Goal: Information Seeking & Learning: Learn about a topic

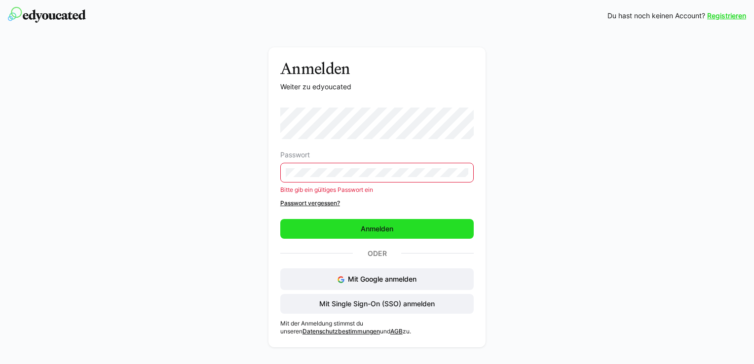
click at [405, 230] on span "Anmelden" at bounding box center [376, 229] width 193 height 20
click at [382, 227] on span "Anmelden" at bounding box center [377, 229] width 36 height 10
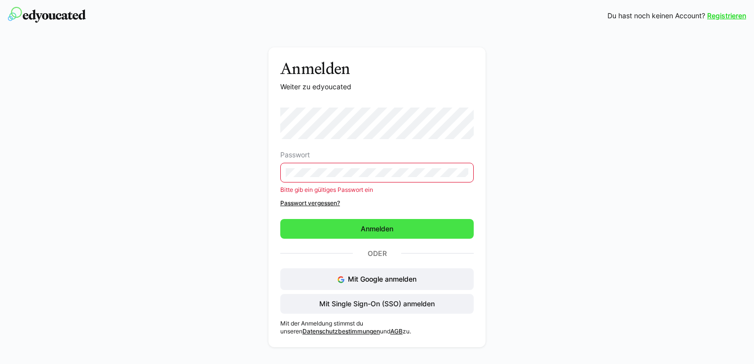
click at [382, 227] on span "Anmelden" at bounding box center [377, 229] width 36 height 10
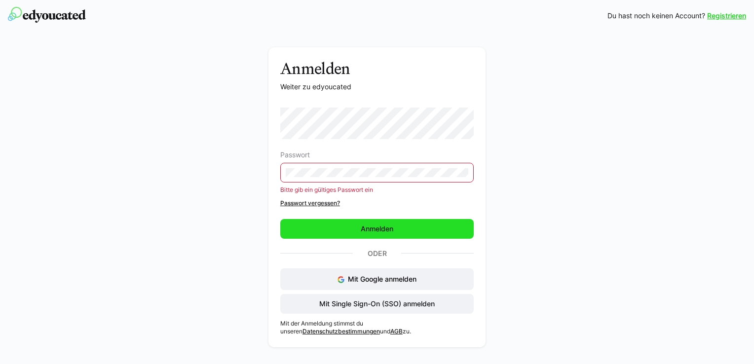
click at [382, 227] on span "Anmelden" at bounding box center [377, 229] width 36 height 10
click at [361, 229] on span "Anmelden" at bounding box center [377, 229] width 36 height 10
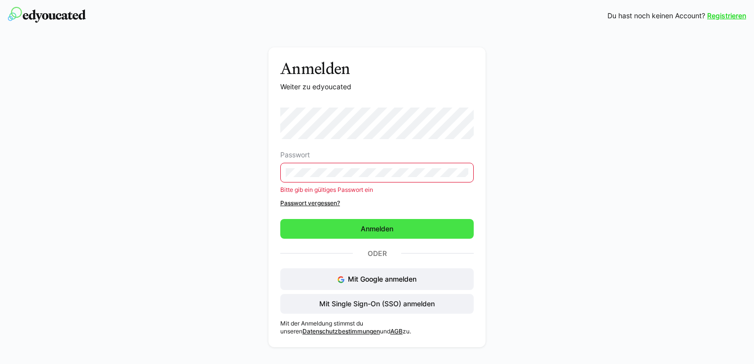
click at [360, 230] on span "Anmelden" at bounding box center [377, 229] width 36 height 10
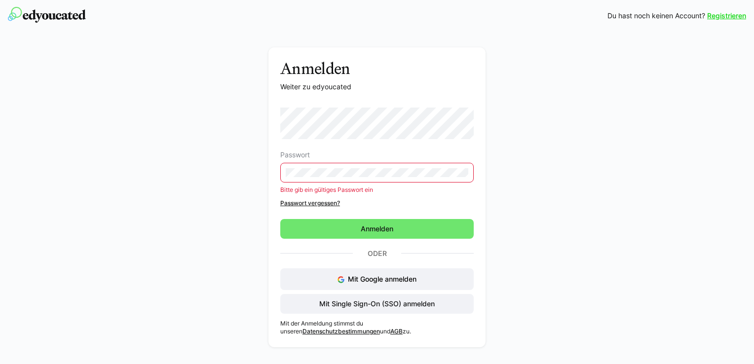
click at [732, 14] on link "Registrieren" at bounding box center [726, 16] width 39 height 10
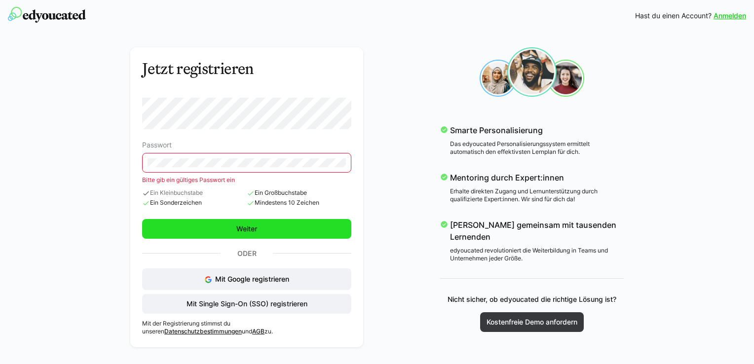
click at [228, 225] on span "Weiter" at bounding box center [246, 229] width 209 height 20
click at [227, 227] on span "Weiter" at bounding box center [246, 229] width 209 height 20
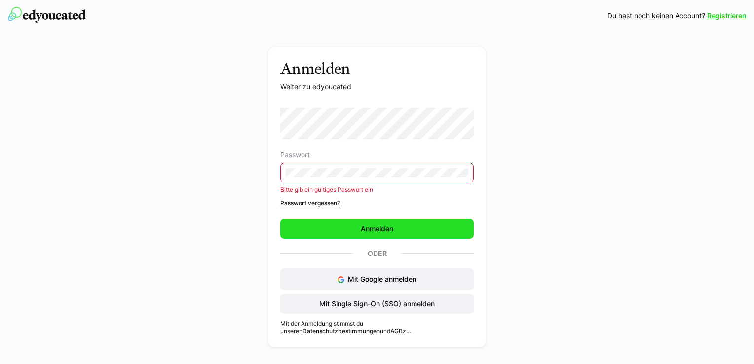
click at [375, 228] on span "Anmelden" at bounding box center [377, 229] width 36 height 10
click at [349, 227] on span "Anmelden" at bounding box center [376, 229] width 193 height 20
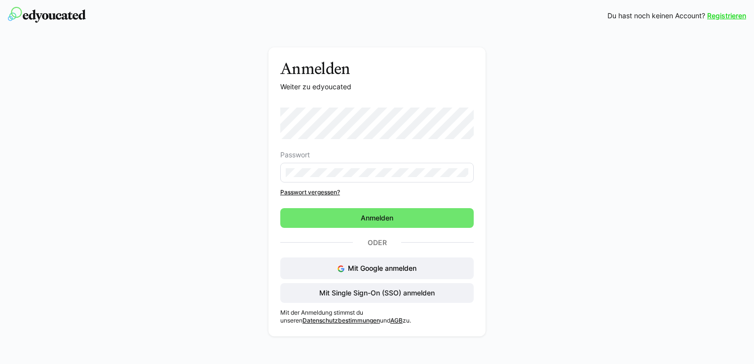
click at [376, 218] on form "Passwort Passwort vergessen? [GEOGRAPHIC_DATA]" at bounding box center [376, 168] width 193 height 120
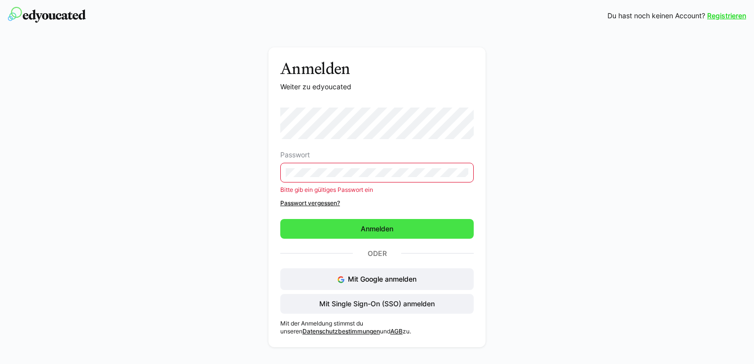
click at [369, 229] on span "Anmelden" at bounding box center [377, 229] width 36 height 10
click at [356, 232] on span "Anmelden" at bounding box center [376, 229] width 193 height 20
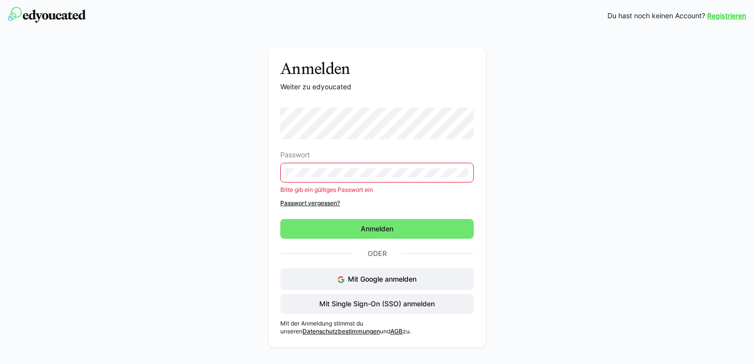
click at [347, 167] on eds-input at bounding box center [376, 173] width 193 height 20
click at [371, 167] on eds-input at bounding box center [376, 173] width 193 height 20
click at [245, 177] on div "Anmelden Weiter zu edyoucated Passwort Bitte gib ein gültiges Passwort ein Pass…" at bounding box center [377, 199] width 556 height 305
click at [584, 137] on div "Anmelden Weiter zu edyoucated Passwort Bitte gib ein gültiges Passwort ein Pass…" at bounding box center [377, 199] width 556 height 305
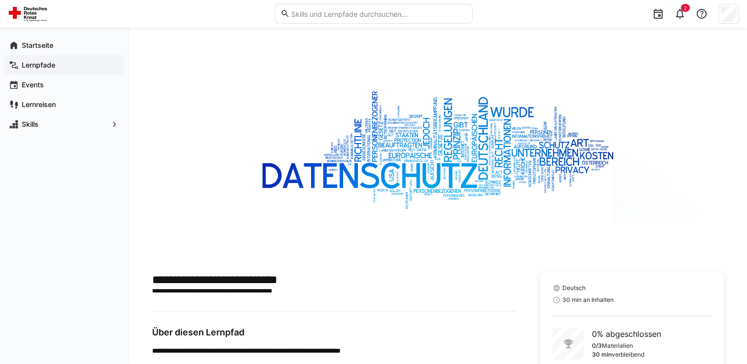
click at [0, 0] on app-navigation-label "Lernpfade" at bounding box center [0, 0] width 0 height 0
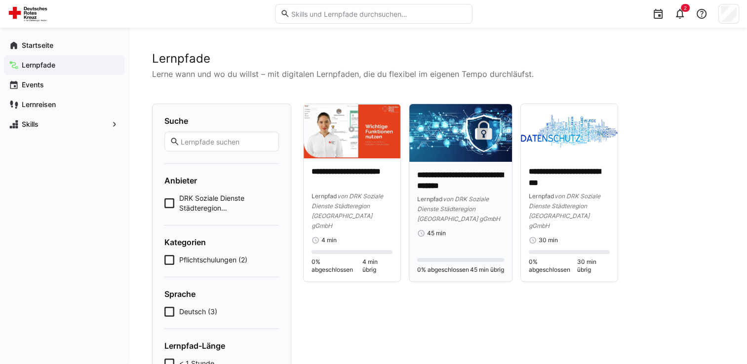
click at [447, 203] on div "Lernpfad von DRK Soziale Dienste Städteregion [GEOGRAPHIC_DATA] gGmbH" at bounding box center [460, 209] width 86 height 30
click at [447, 203] on app-root "**********" at bounding box center [373, 234] width 747 height 468
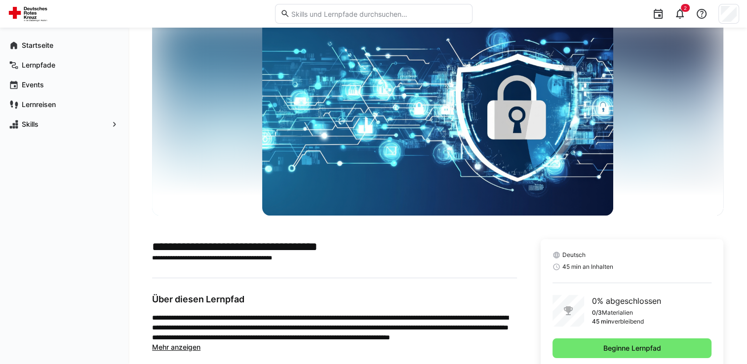
scroll to position [62, 0]
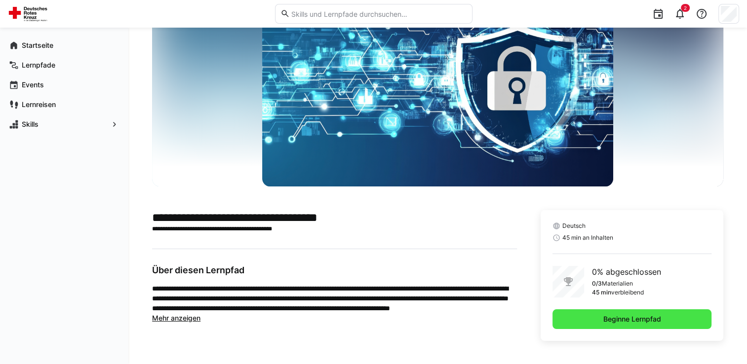
click at [590, 317] on span "Beginne Lernpfad" at bounding box center [631, 319] width 159 height 20
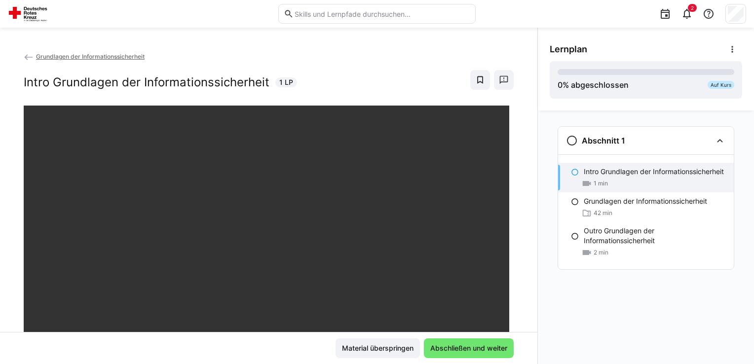
scroll to position [148, 0]
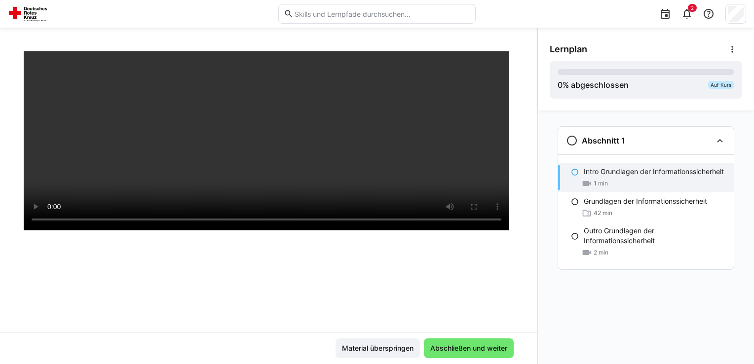
click at [254, 250] on div at bounding box center [269, 140] width 490 height 364
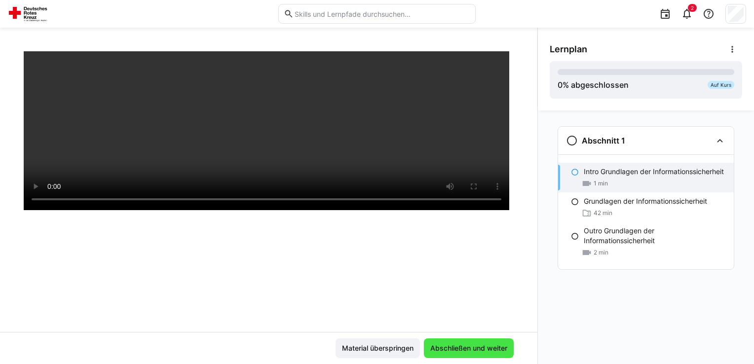
click at [438, 347] on span "Abschließen und weiter" at bounding box center [469, 349] width 80 height 10
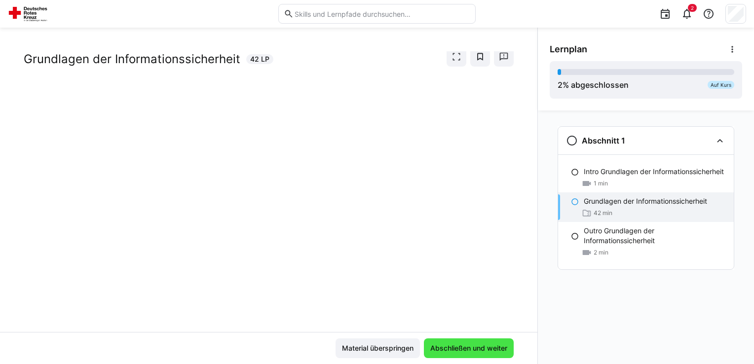
scroll to position [23, 0]
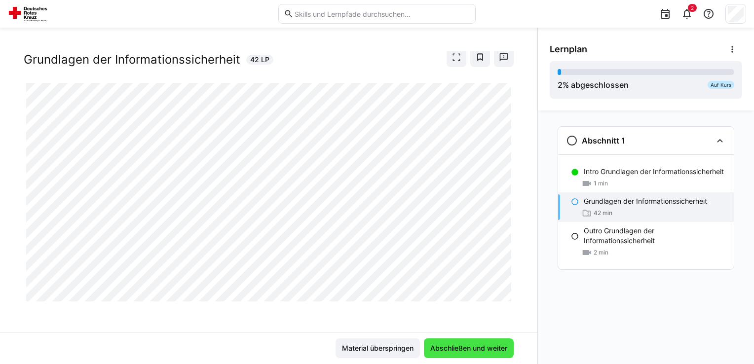
click at [469, 346] on span "Abschließen und weiter" at bounding box center [469, 349] width 80 height 10
click at [448, 347] on span "Abschließen und weiter" at bounding box center [469, 349] width 80 height 10
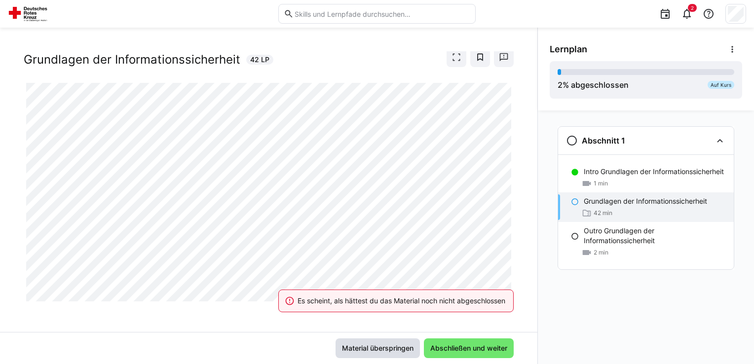
click at [381, 351] on span "Material überspringen" at bounding box center [378, 349] width 75 height 10
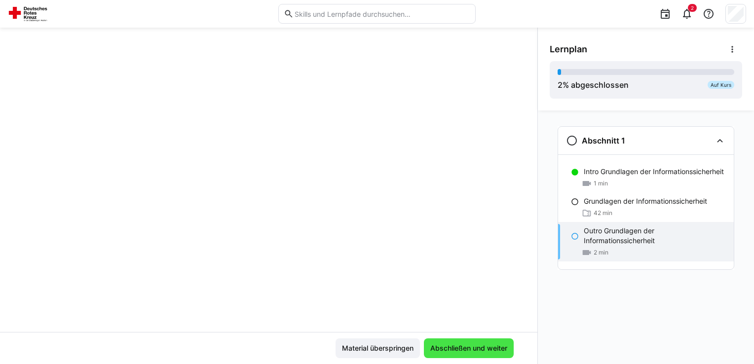
click at [445, 343] on span "Abschließen und weiter" at bounding box center [469, 349] width 90 height 20
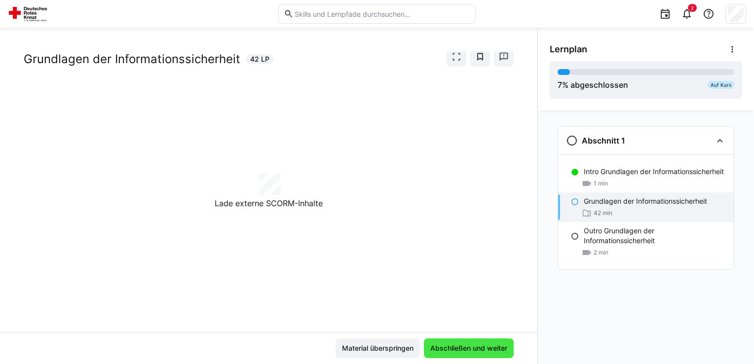
scroll to position [23, 0]
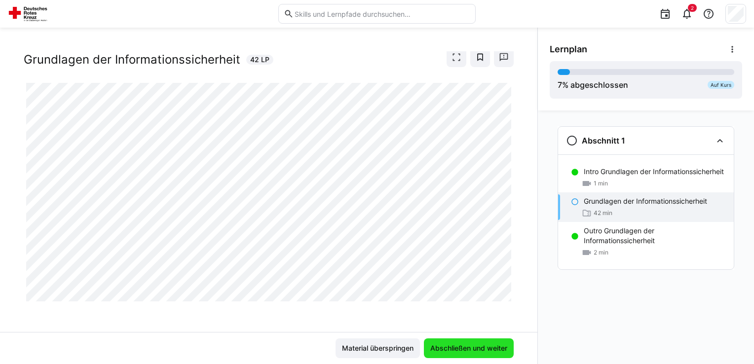
click at [435, 351] on span "Abschließen und weiter" at bounding box center [469, 349] width 80 height 10
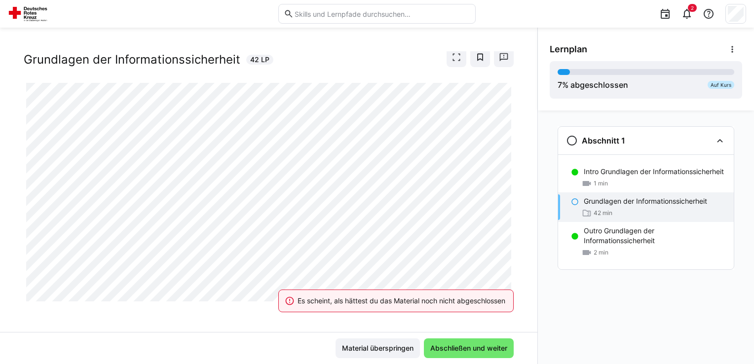
click at [474, 284] on div "Es scheint, als hättest du das Material noch nicht abgeschlossen" at bounding box center [396, 300] width 259 height 43
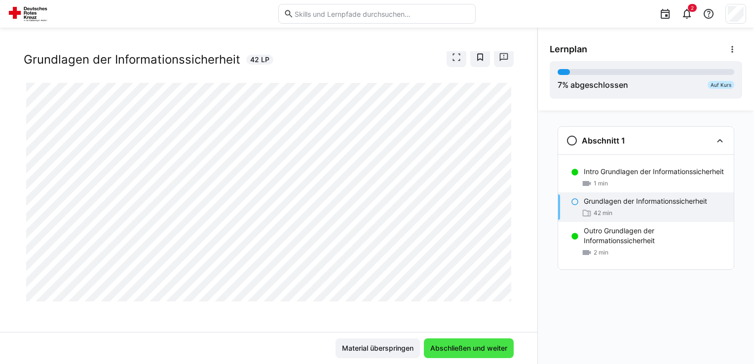
click at [468, 346] on span "Abschließen und weiter" at bounding box center [469, 349] width 80 height 10
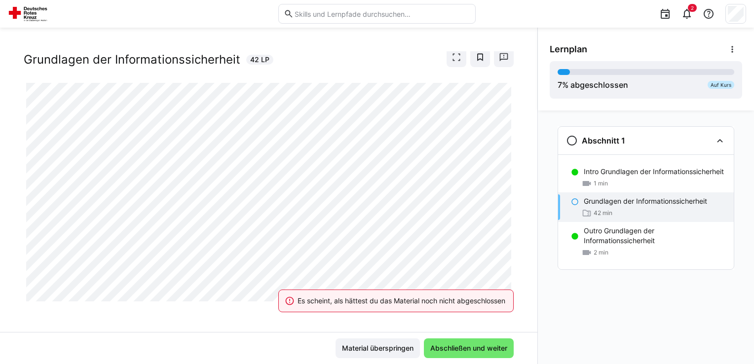
click at [476, 284] on div "Es scheint, als hättest du das Material noch nicht abgeschlossen" at bounding box center [396, 300] width 259 height 43
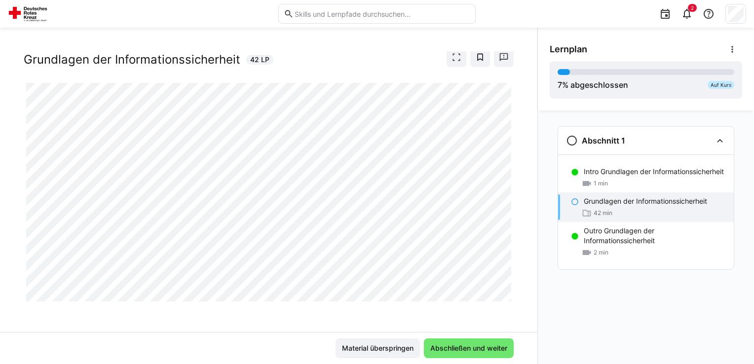
click at [502, 284] on div at bounding box center [514, 289] width 24 height 21
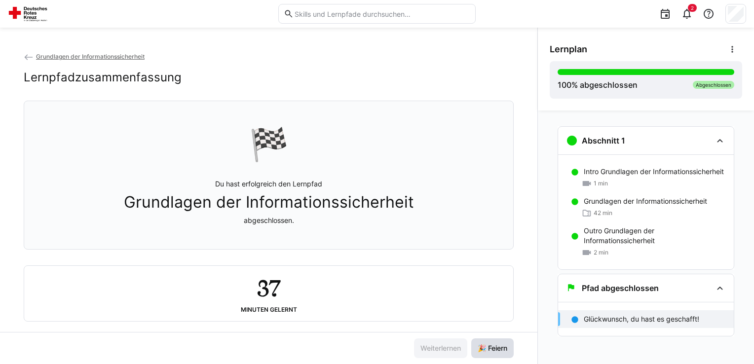
click at [492, 345] on span "🎉 Feiern" at bounding box center [492, 349] width 33 height 10
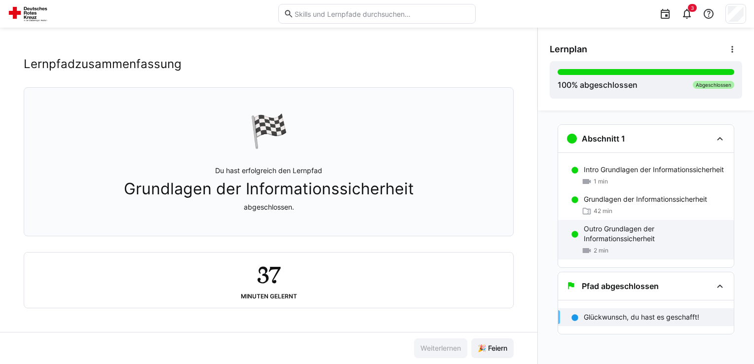
scroll to position [2, 0]
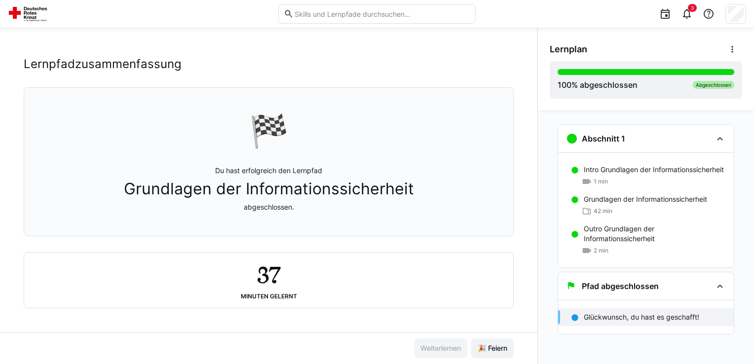
click at [599, 318] on p "Glückwunsch, du hast es geschafft!" at bounding box center [642, 317] width 116 height 10
click at [613, 293] on div "Pfad abgeschlossen" at bounding box center [646, 286] width 176 height 28
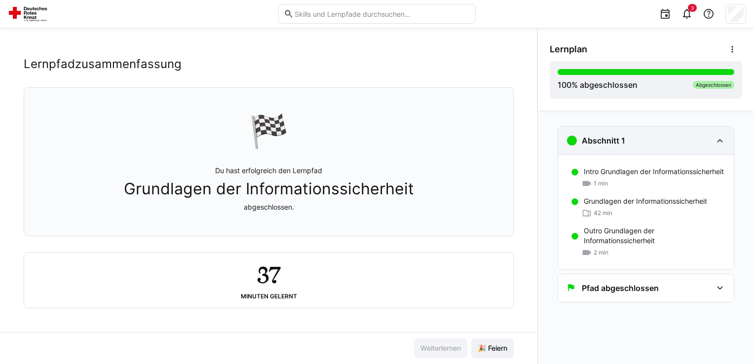
click at [721, 141] on eds-icon at bounding box center [720, 141] width 12 height 12
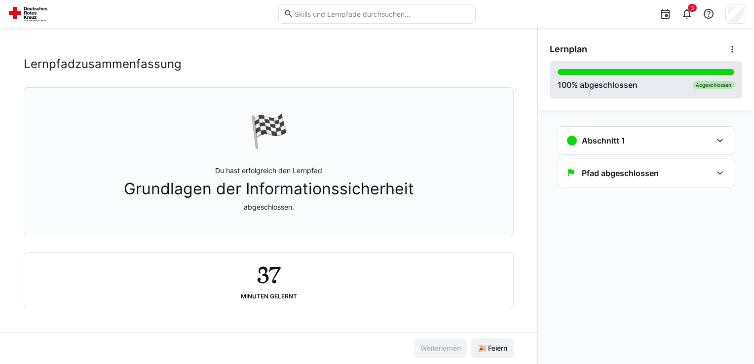
click at [709, 82] on div "Abgeschlossen" at bounding box center [713, 85] width 41 height 8
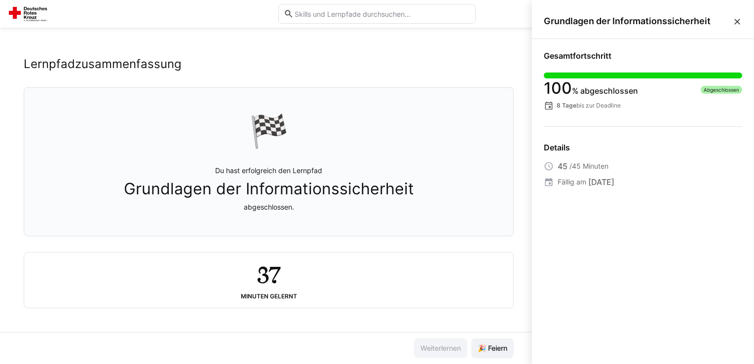
click at [734, 17] on eds-icon at bounding box center [738, 22] width 10 height 10
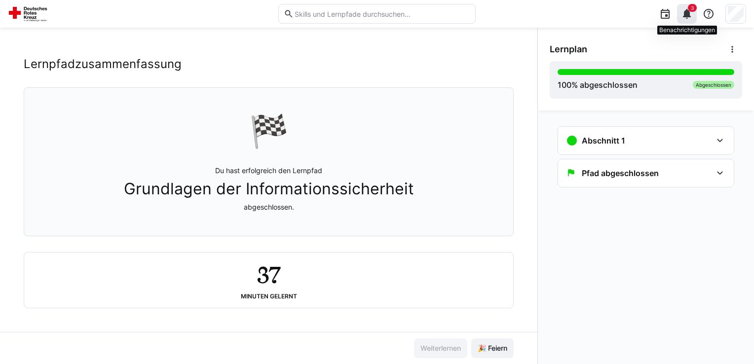
click at [685, 20] on div "3" at bounding box center [687, 14] width 20 height 20
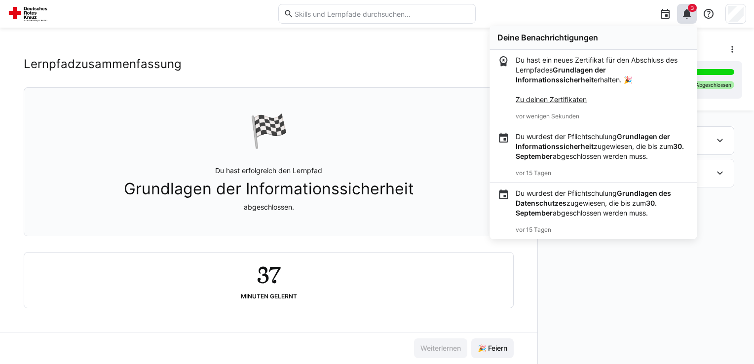
click at [567, 97] on link "Zu deinen Zertifikaten" at bounding box center [551, 99] width 71 height 8
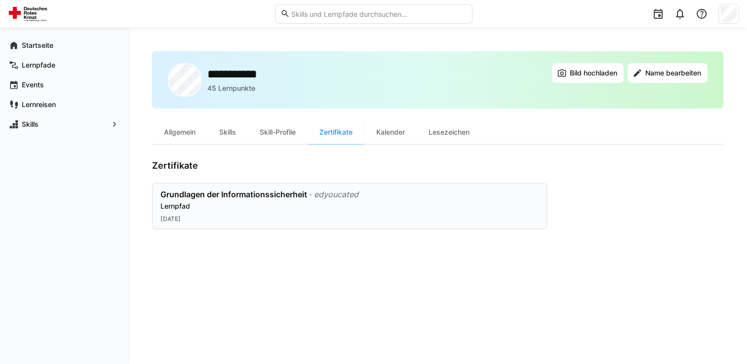
click at [326, 196] on div "edyoucated" at bounding box center [336, 195] width 44 height 10
click at [0, 0] on app-navigation-label "Startseite" at bounding box center [0, 0] width 0 height 0
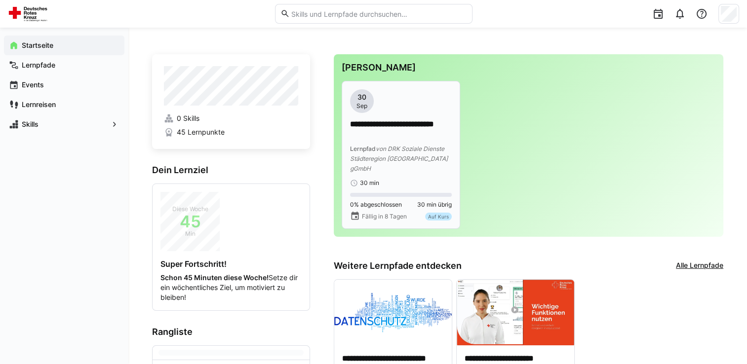
click at [386, 146] on span "von DRK Soziale Dienste Städteregion [GEOGRAPHIC_DATA] gGmbH" at bounding box center [399, 158] width 98 height 27
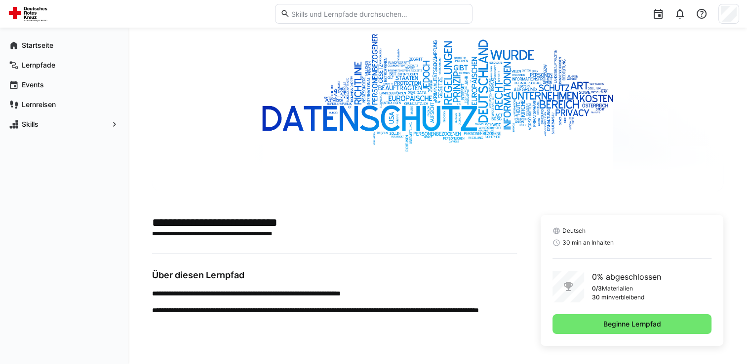
scroll to position [62, 0]
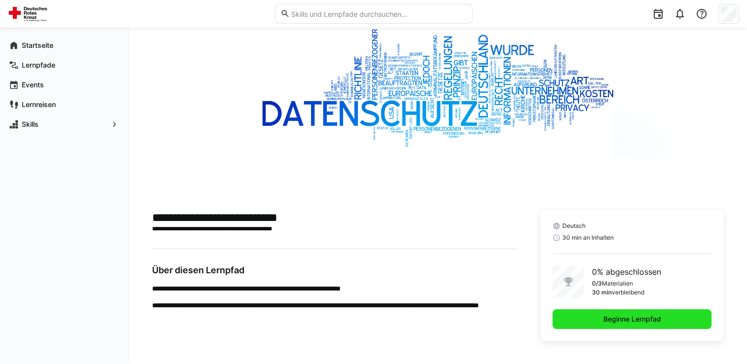
click at [626, 319] on span "Beginne Lernpfad" at bounding box center [632, 319] width 61 height 10
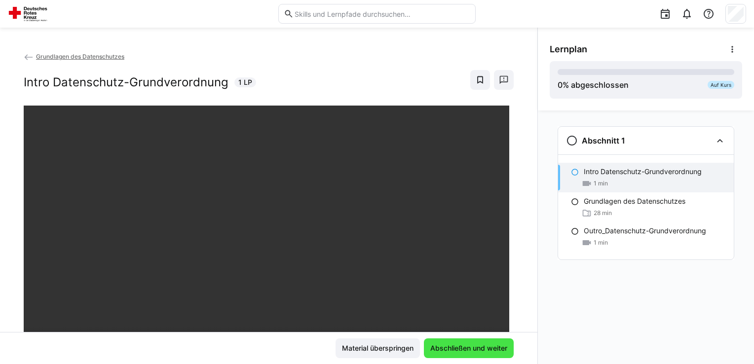
click at [476, 348] on span "Abschließen und weiter" at bounding box center [469, 349] width 80 height 10
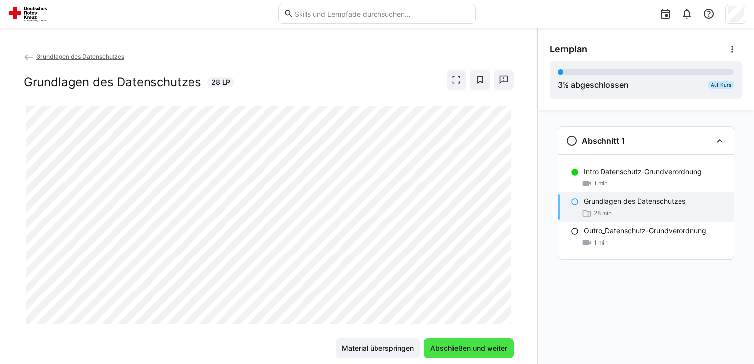
click at [455, 346] on span "Abschließen und weiter" at bounding box center [469, 349] width 80 height 10
click at [454, 349] on span "Abschließen und weiter" at bounding box center [469, 349] width 80 height 10
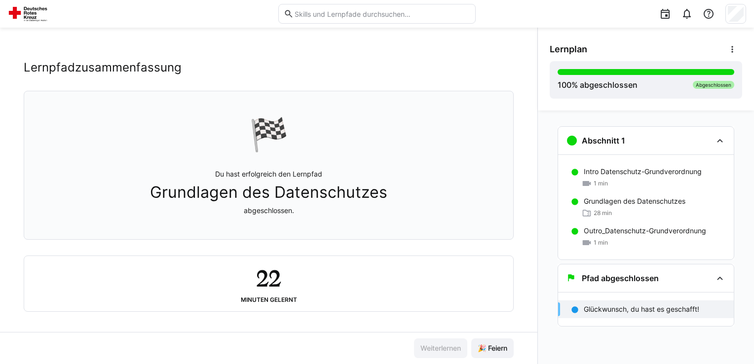
scroll to position [15, 0]
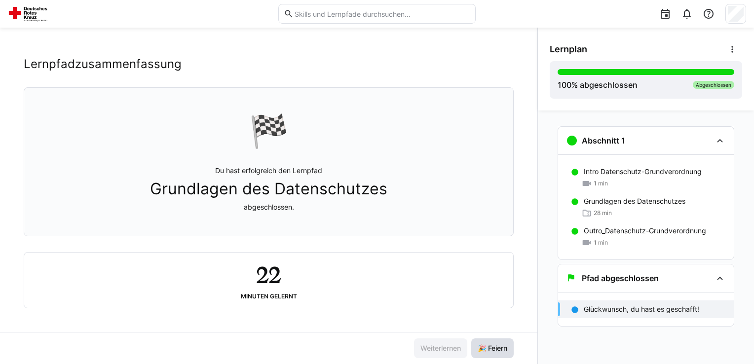
click at [491, 350] on span "🎉 Feiern" at bounding box center [492, 349] width 33 height 10
click at [595, 308] on p "Glückwunsch, du hast es geschafft!" at bounding box center [642, 310] width 116 height 10
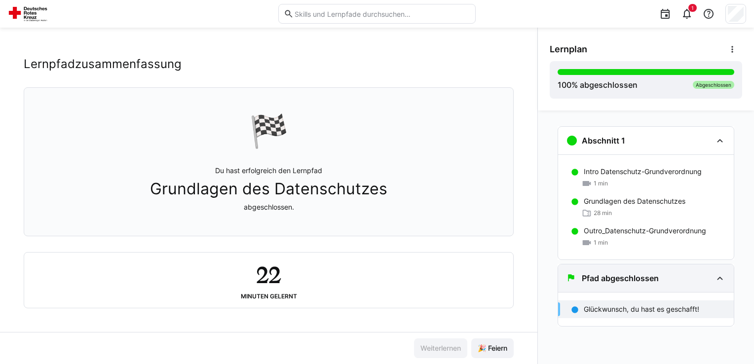
click at [617, 276] on h3 "Pfad abgeschlossen" at bounding box center [620, 278] width 77 height 10
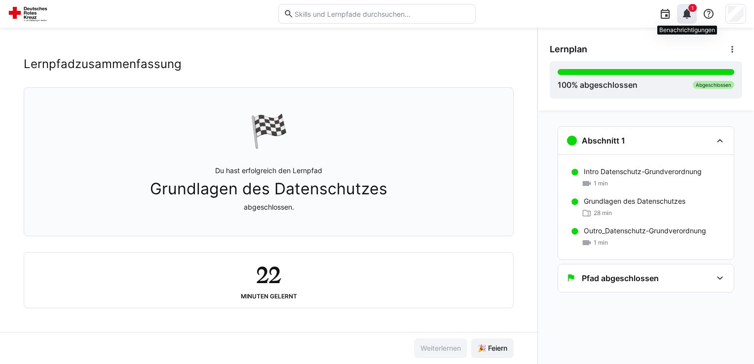
click at [692, 11] on span "1" at bounding box center [693, 8] width 8 height 8
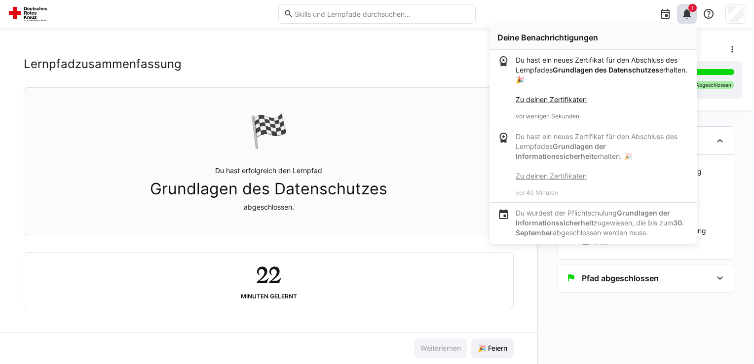
click at [575, 101] on link "Zu deinen Zertifikaten" at bounding box center [551, 99] width 71 height 8
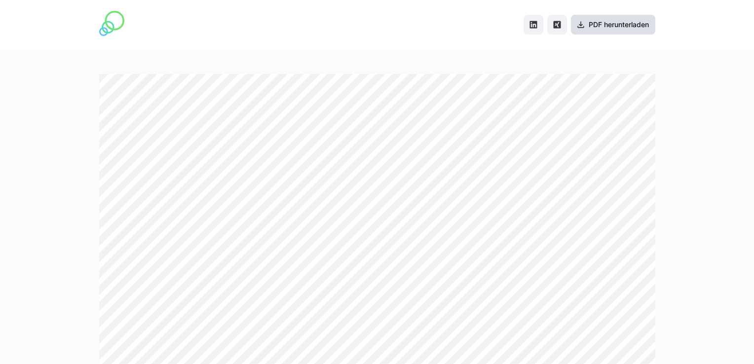
click at [610, 25] on span "PDF herunterladen" at bounding box center [618, 25] width 63 height 10
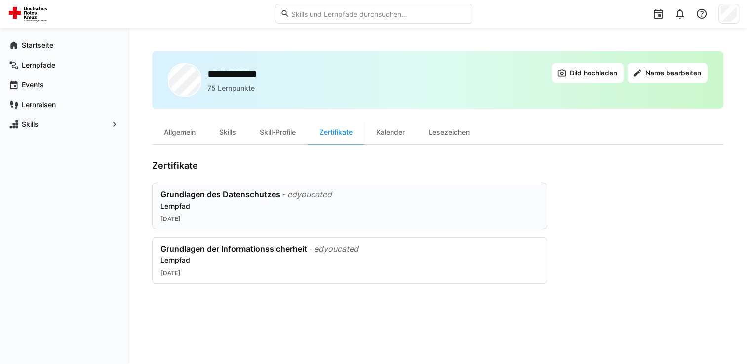
click at [312, 195] on div "edyoucated" at bounding box center [309, 195] width 44 height 10
click at [0, 0] on app-navigation-label "Startseite" at bounding box center [0, 0] width 0 height 0
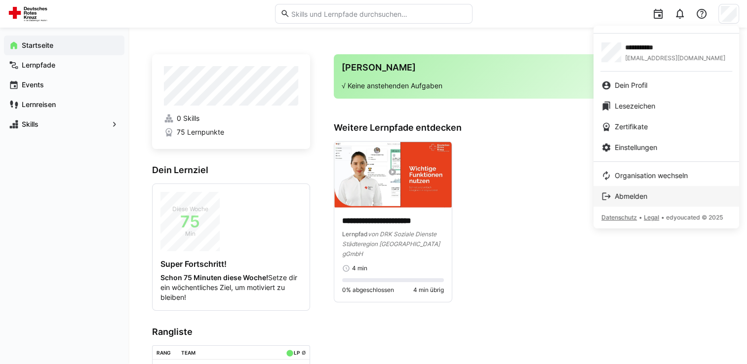
click at [644, 200] on span "Abmelden" at bounding box center [631, 197] width 33 height 10
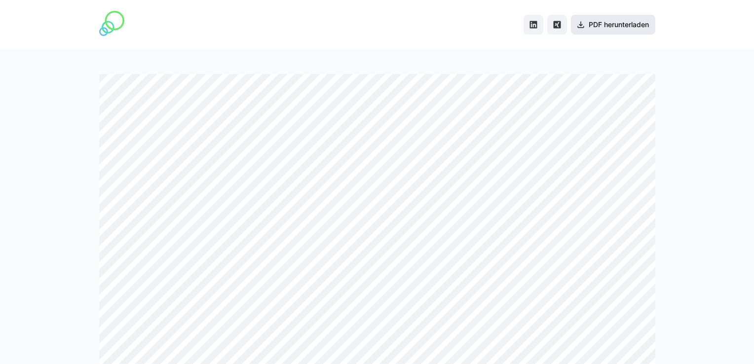
click at [607, 24] on span "PDF herunterladen" at bounding box center [618, 25] width 63 height 10
